Goal: Task Accomplishment & Management: Manage account settings

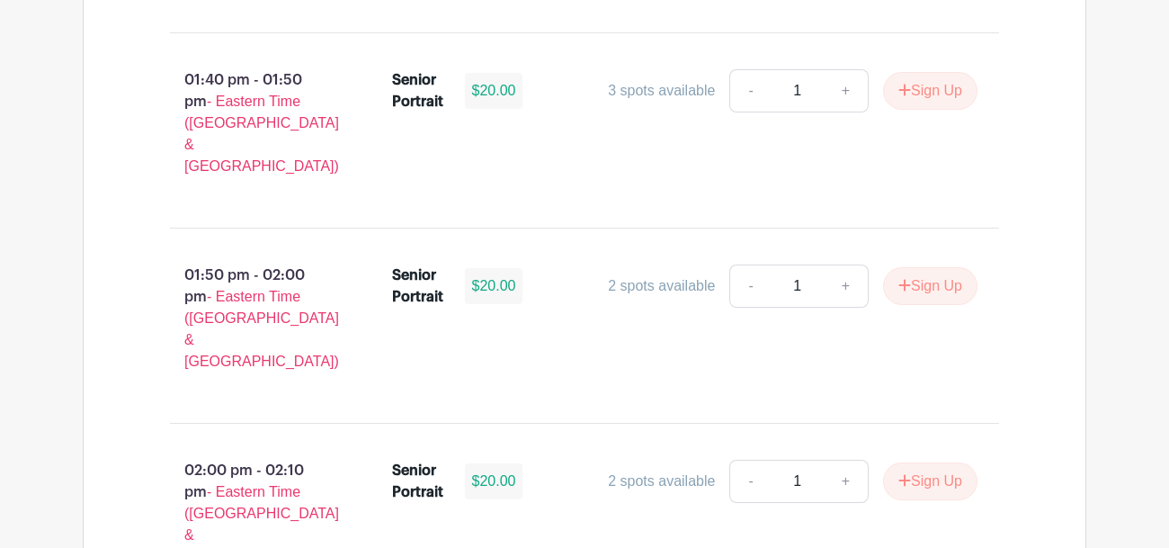
scroll to position [5603, 0]
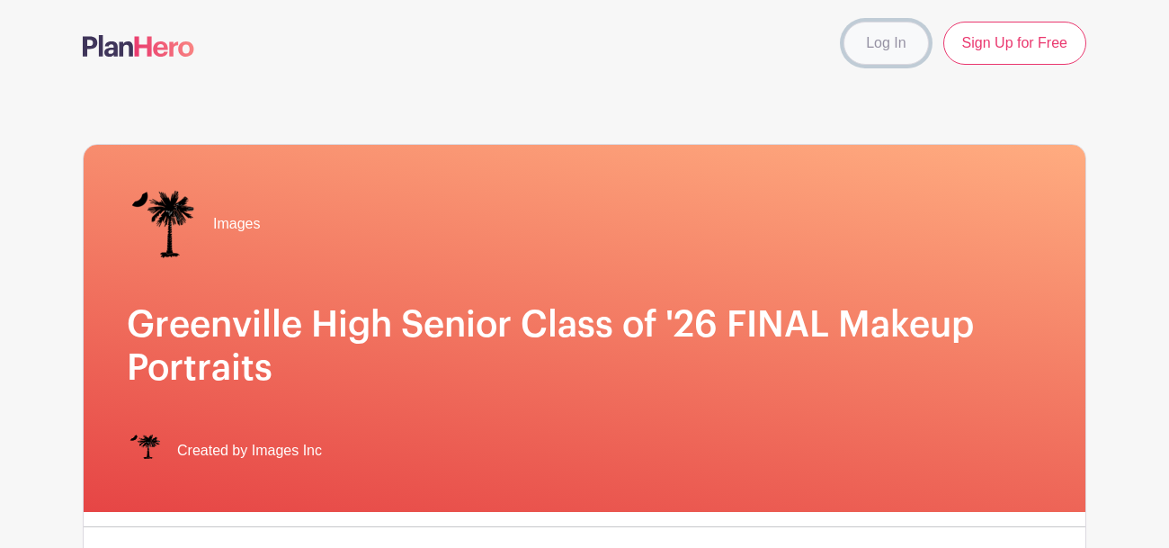
click at [880, 60] on link "Log In" at bounding box center [886, 43] width 85 height 43
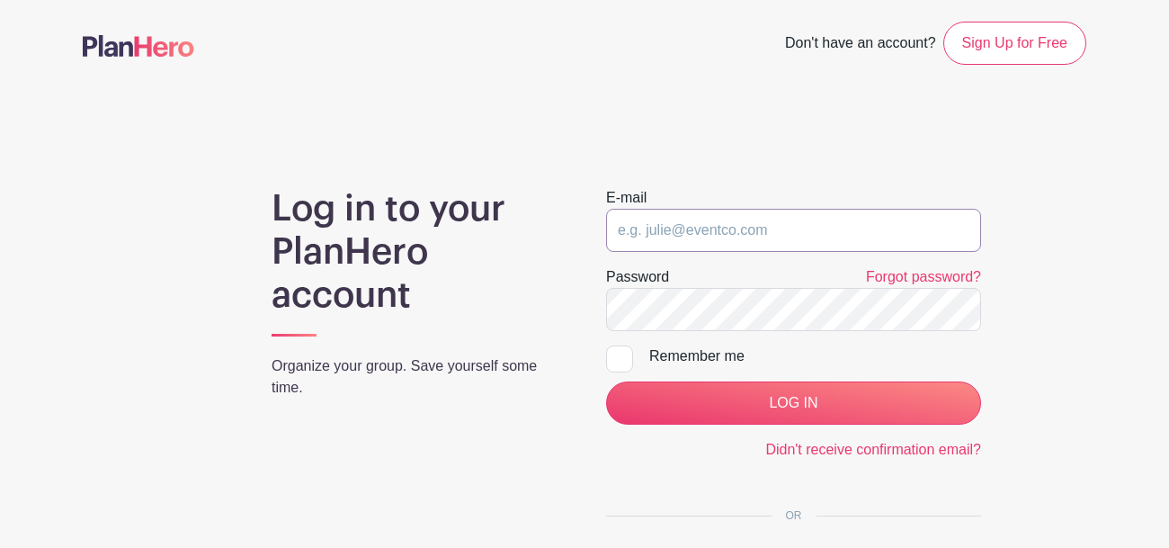
click at [704, 224] on input "email" at bounding box center [793, 230] width 375 height 43
type input "jbalde1959@greenvilleschools.us"
click at [606, 381] on input "LOG IN" at bounding box center [793, 402] width 375 height 43
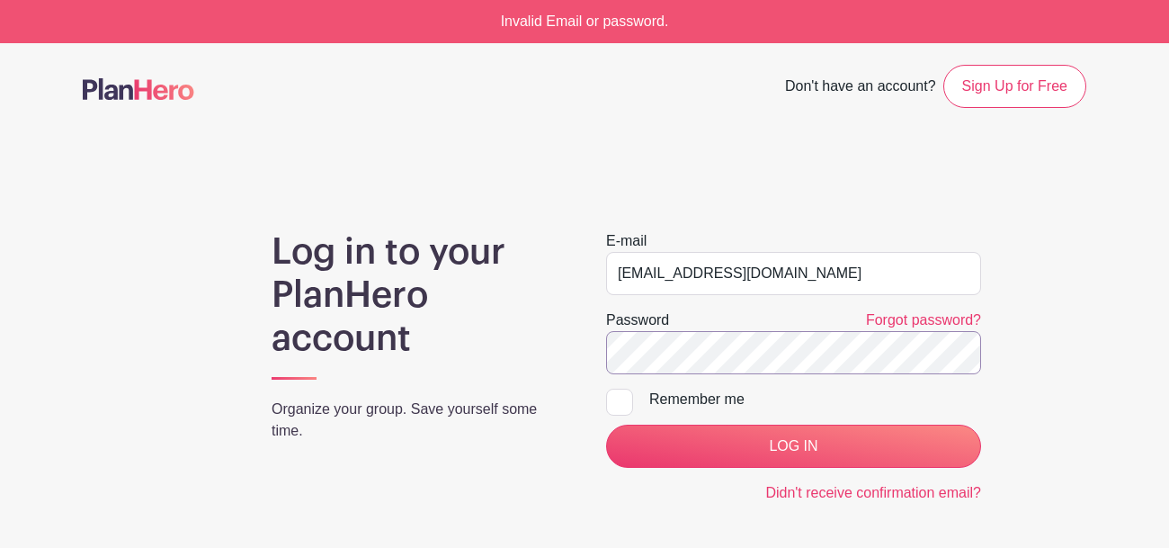
click at [606, 425] on input "LOG IN" at bounding box center [793, 446] width 375 height 43
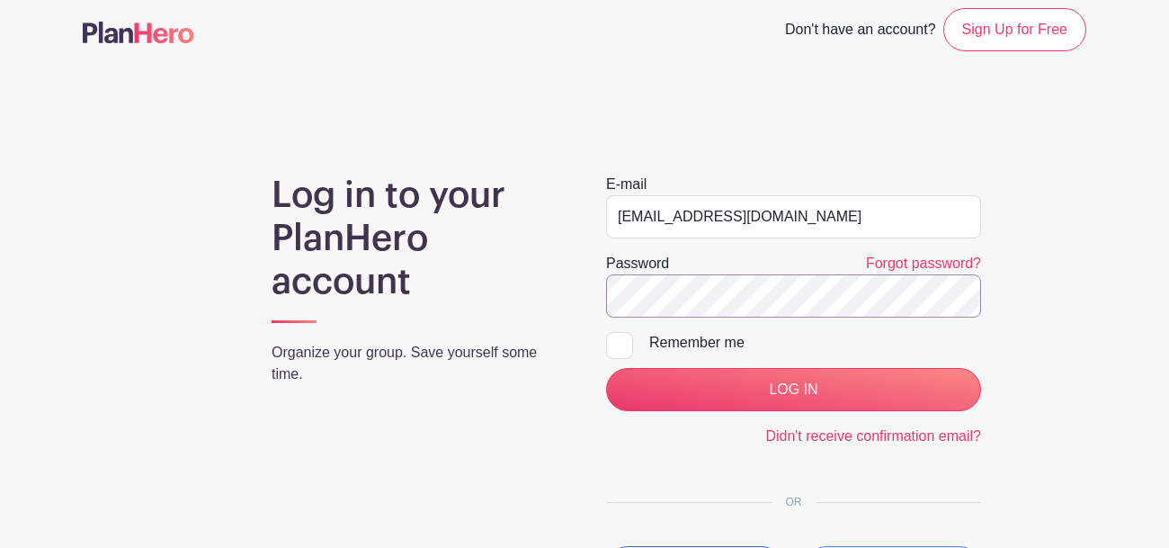
scroll to position [70, 0]
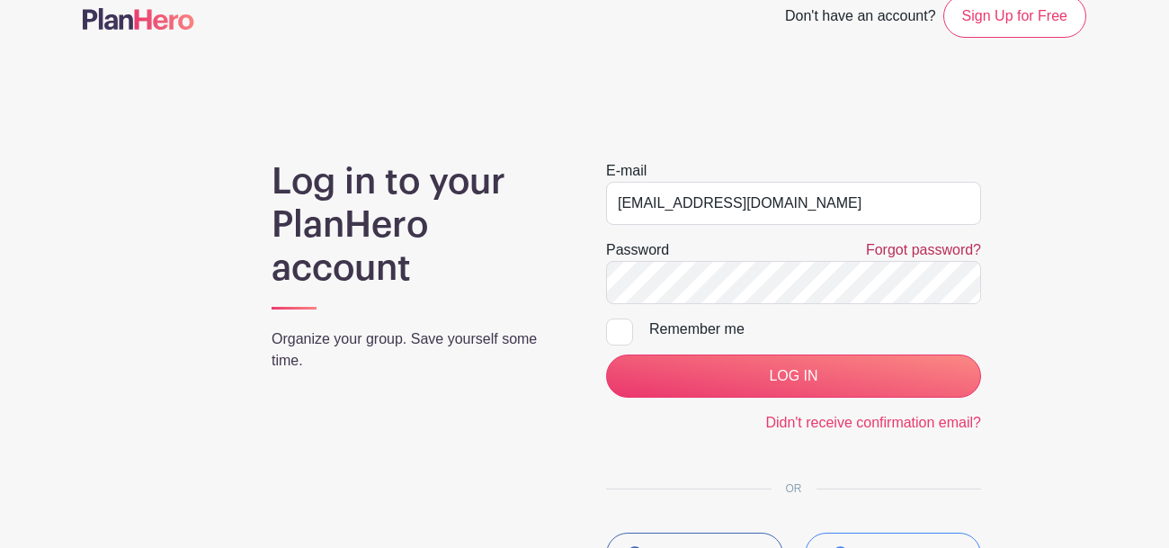
click at [927, 245] on link "Forgot password?" at bounding box center [923, 249] width 115 height 15
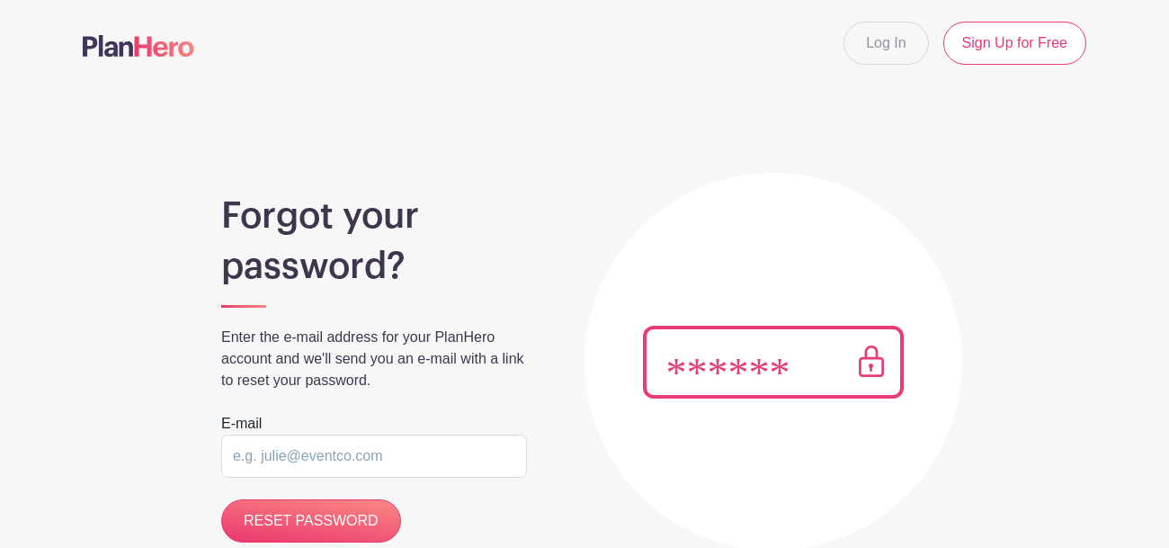
click at [380, 454] on input "email" at bounding box center [374, 455] width 306 height 43
type input "[EMAIL_ADDRESS][DOMAIN_NAME]"
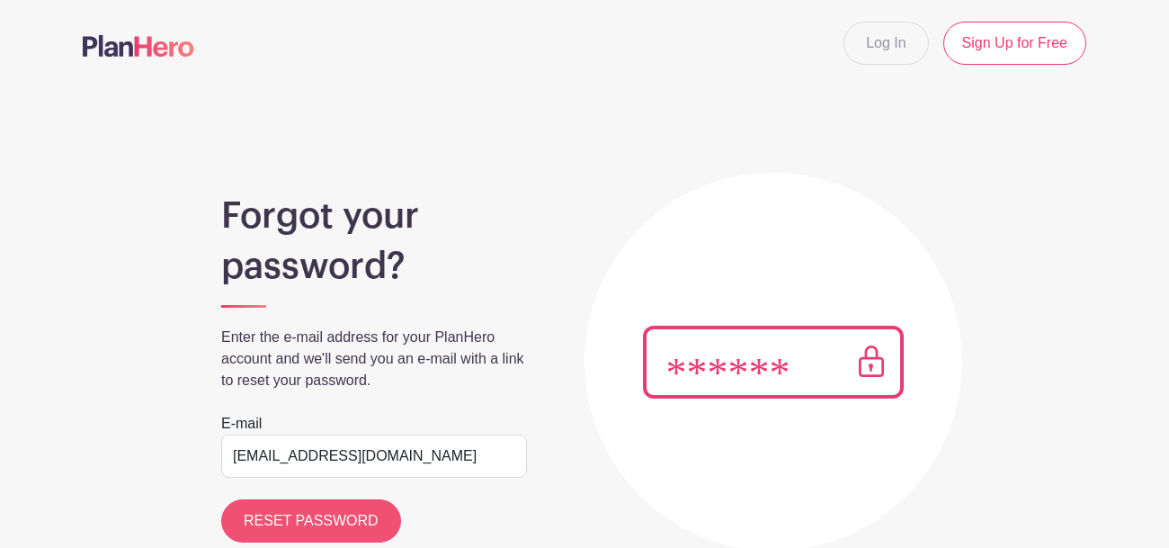
click at [301, 505] on input "RESET PASSWORD" at bounding box center [311, 520] width 180 height 43
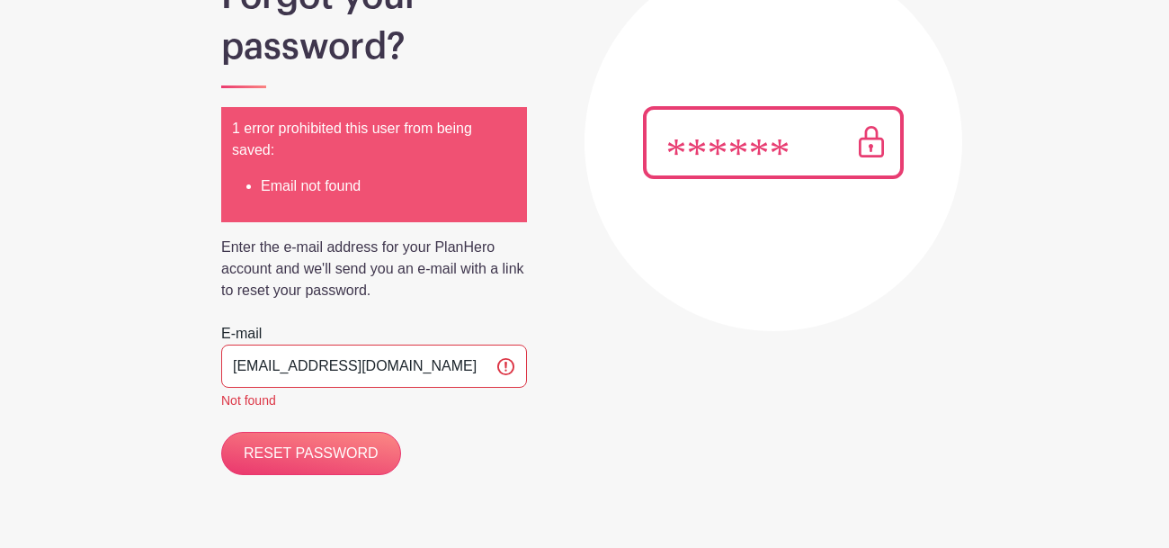
scroll to position [228, 0]
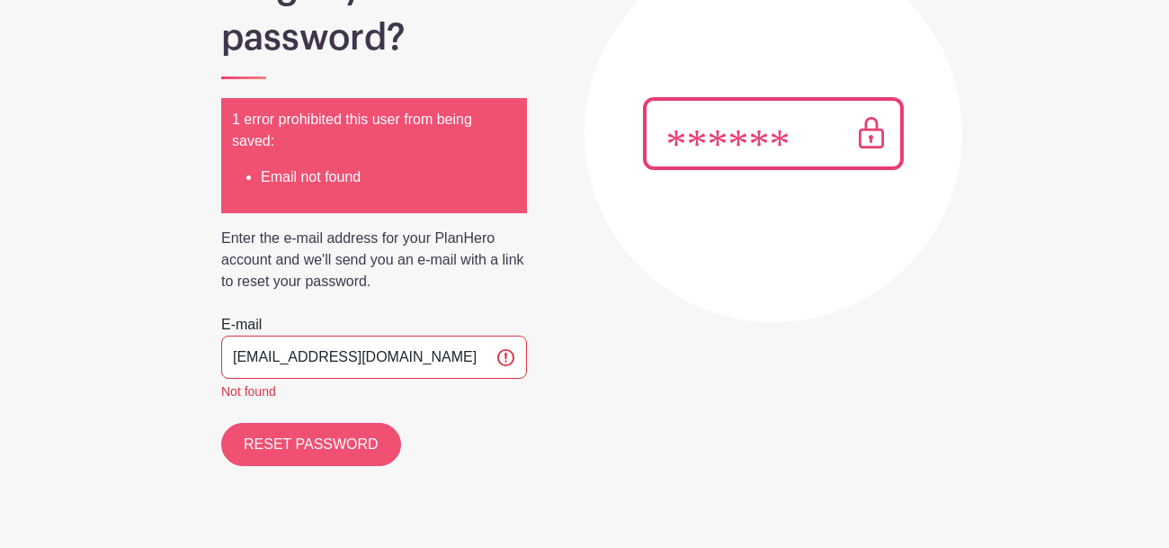
click at [368, 447] on input "RESET PASSWORD" at bounding box center [311, 444] width 180 height 43
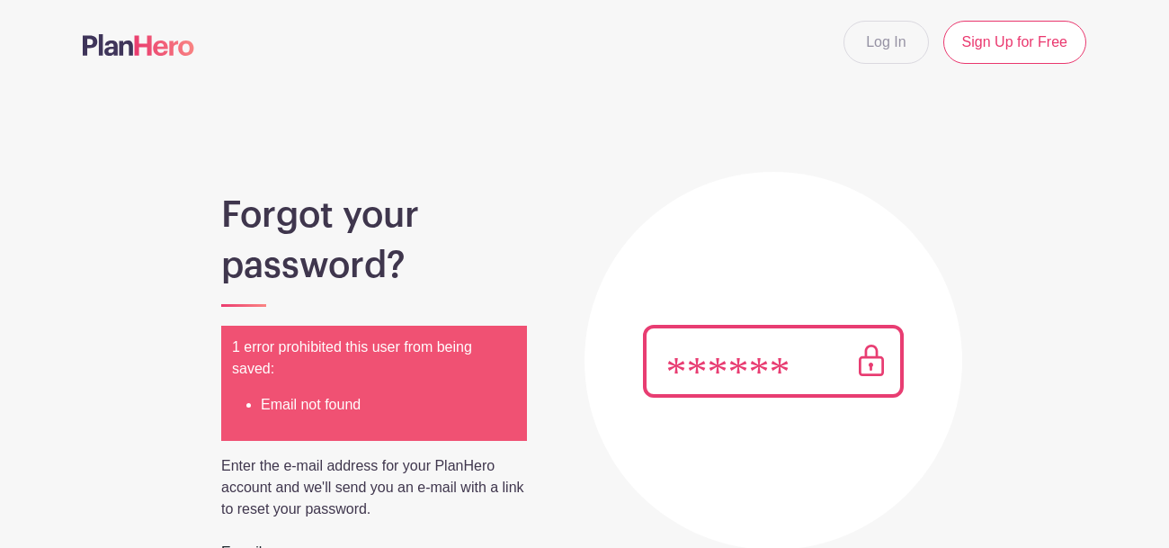
scroll to position [0, 0]
click at [1012, 40] on link "Sign Up for Free" at bounding box center [1014, 43] width 143 height 43
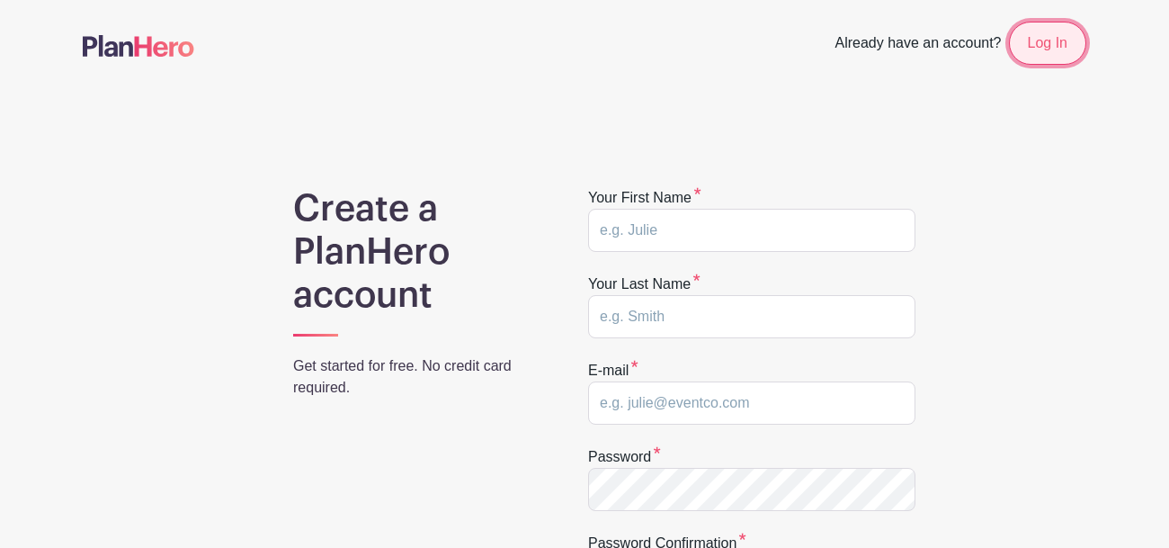
click at [1047, 60] on link "Log In" at bounding box center [1047, 43] width 77 height 43
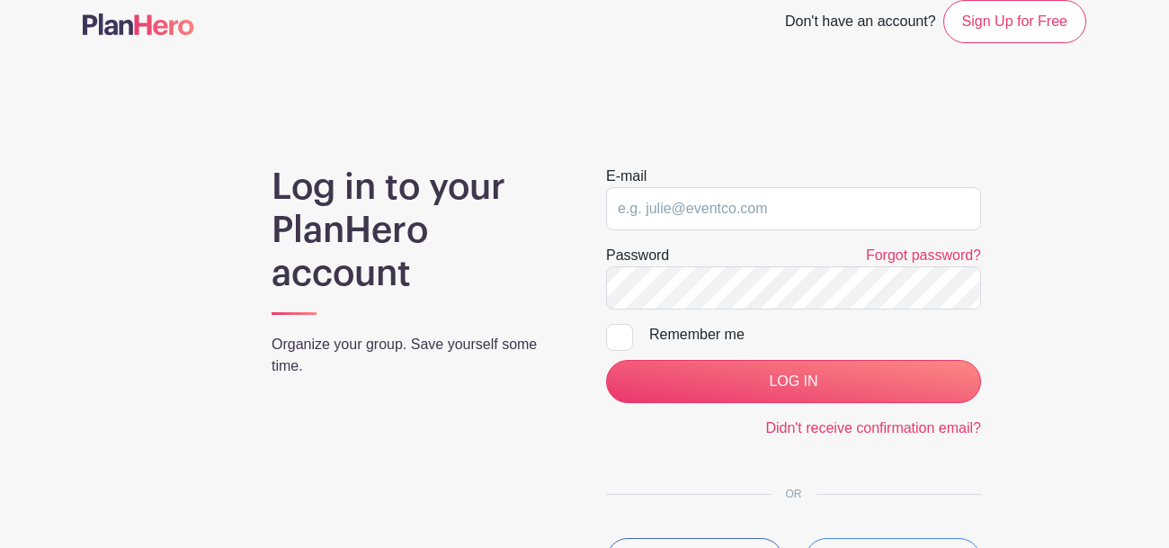
scroll to position [23, 0]
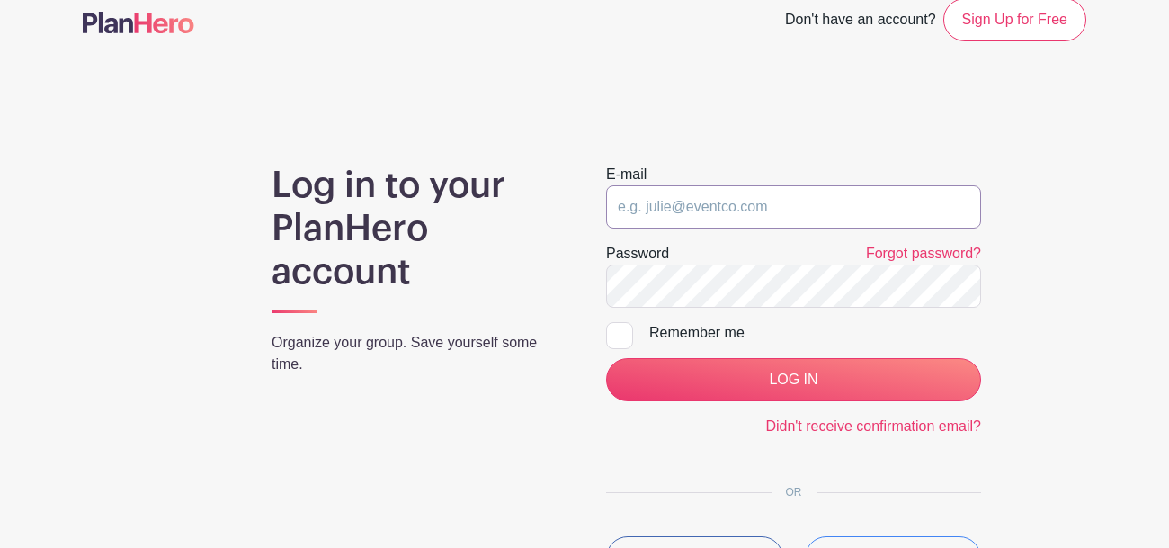
click at [742, 203] on input "email" at bounding box center [793, 206] width 375 height 43
type input "jbalde1959@greenvilleschools.us"
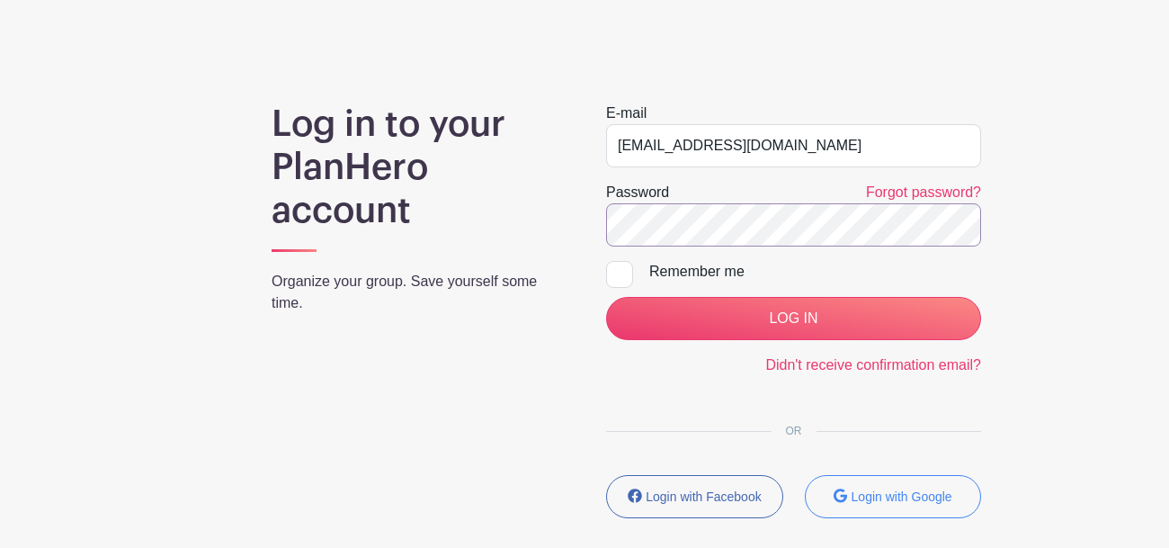
scroll to position [89, 0]
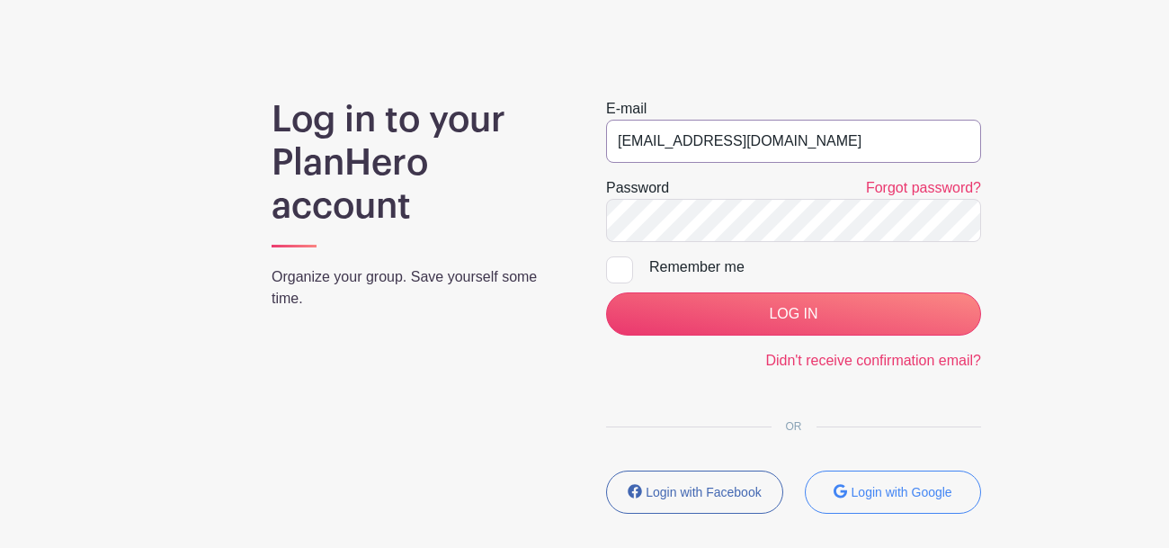
click at [839, 138] on input "jbalde1959@greenvilleschools.us" at bounding box center [793, 141] width 375 height 43
click at [606, 292] on input "LOG IN" at bounding box center [793, 313] width 375 height 43
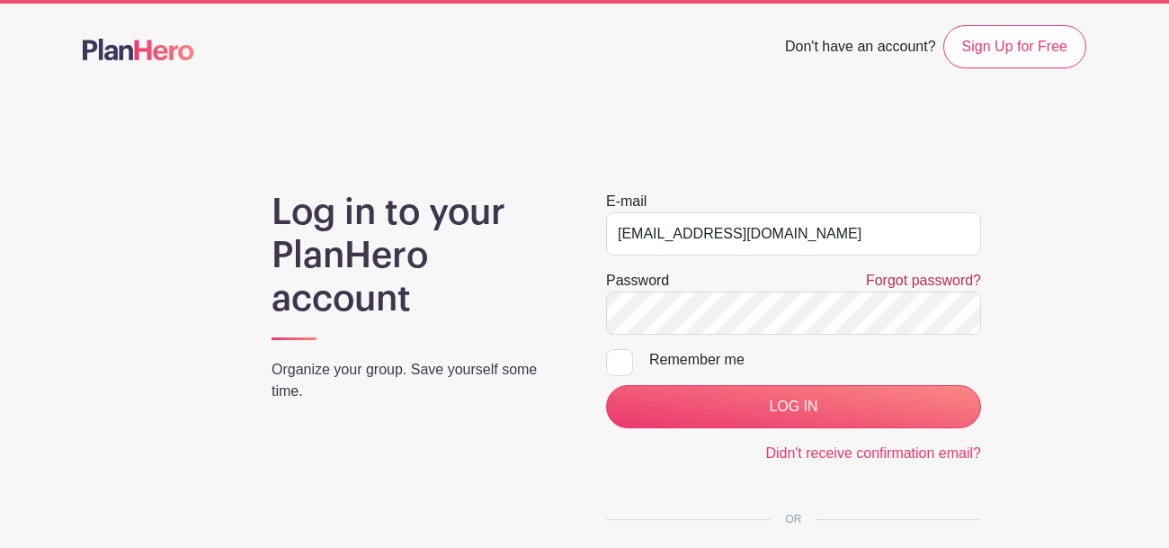
click at [907, 282] on link "Forgot password?" at bounding box center [923, 280] width 115 height 15
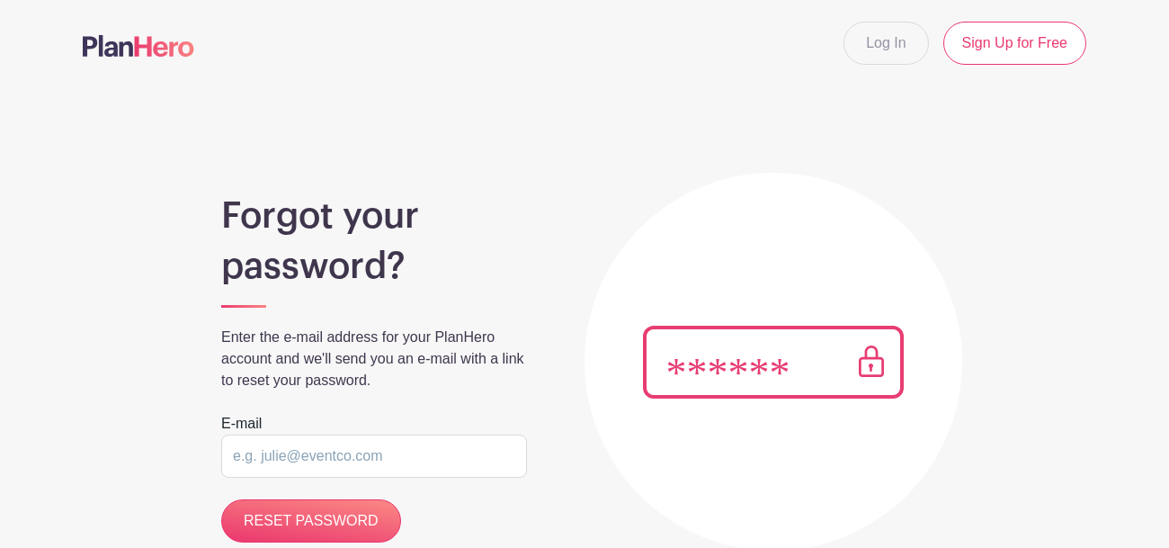
click at [308, 447] on input "email" at bounding box center [374, 455] width 306 height 43
type input "[EMAIL_ADDRESS][DOMAIN_NAME]"
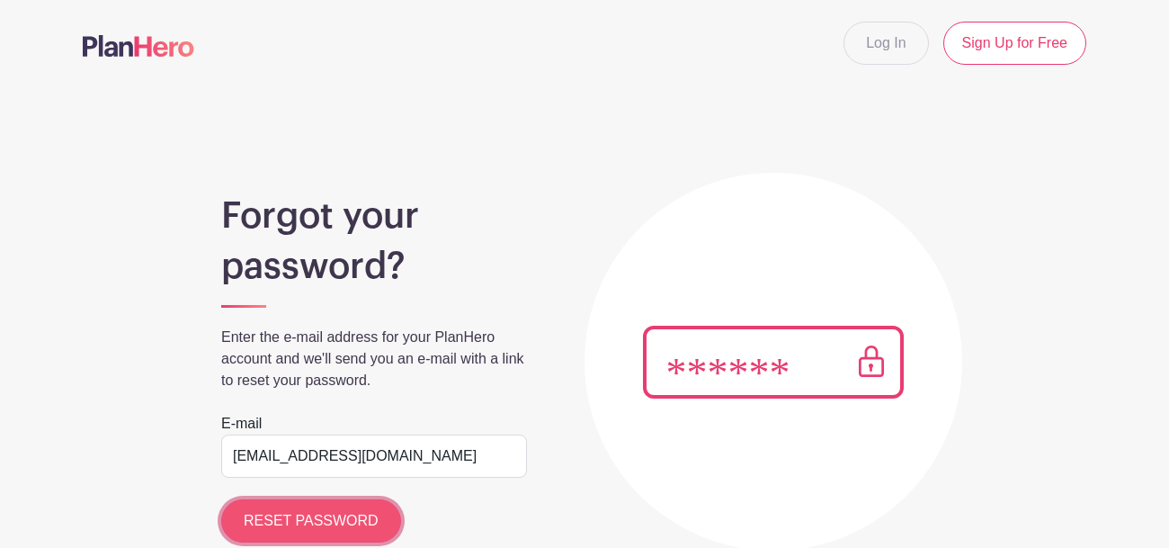
click at [382, 510] on input "RESET PASSWORD" at bounding box center [311, 520] width 180 height 43
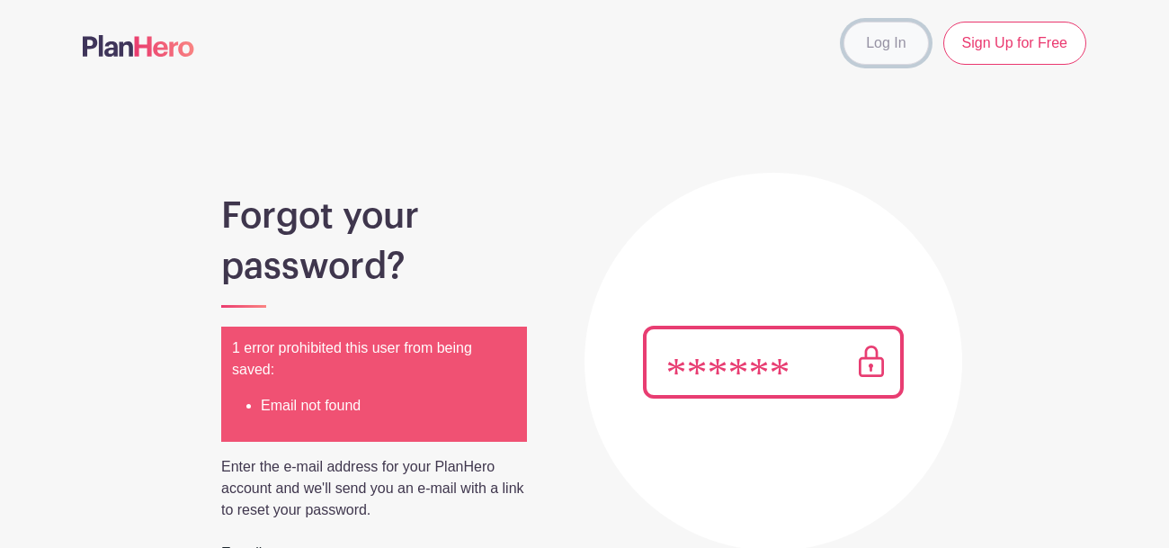
click at [914, 41] on link "Log In" at bounding box center [886, 43] width 85 height 43
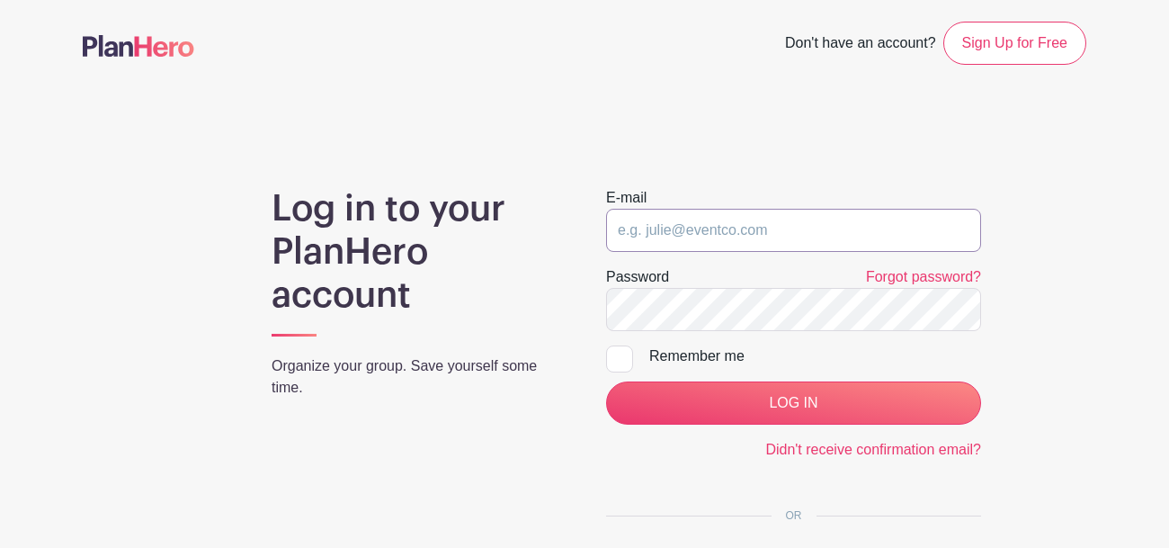
click at [771, 243] on input "email" at bounding box center [793, 230] width 375 height 43
click at [606, 381] on input "LOG IN" at bounding box center [793, 402] width 375 height 43
type input "[EMAIL_ADDRESS][DOMAIN_NAME]"
click at [606, 381] on input "LOG IN" at bounding box center [793, 402] width 375 height 43
